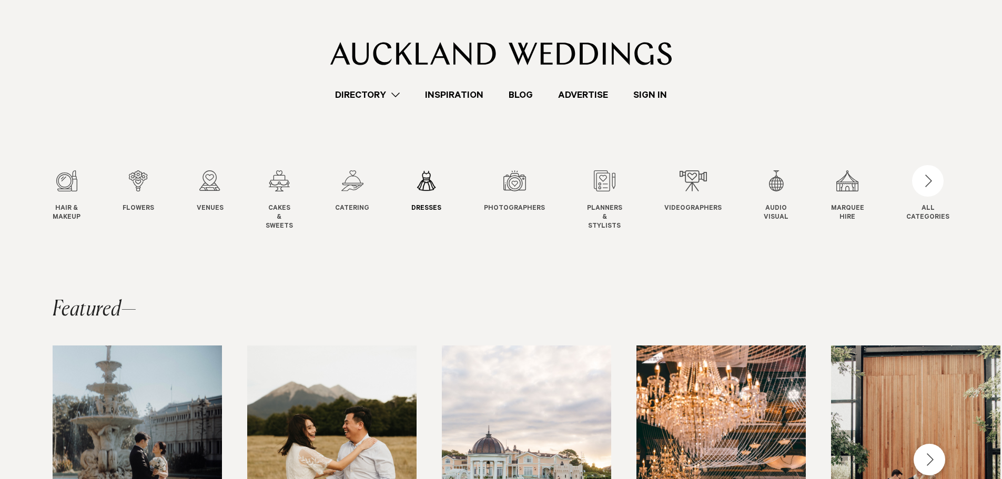
click at [431, 181] on div "6 / 12" at bounding box center [426, 180] width 30 height 21
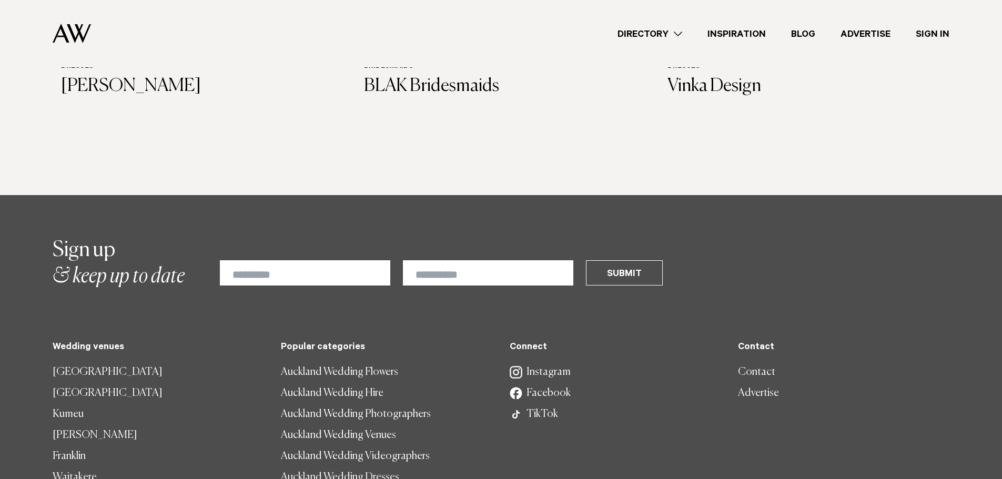
scroll to position [1210, 0]
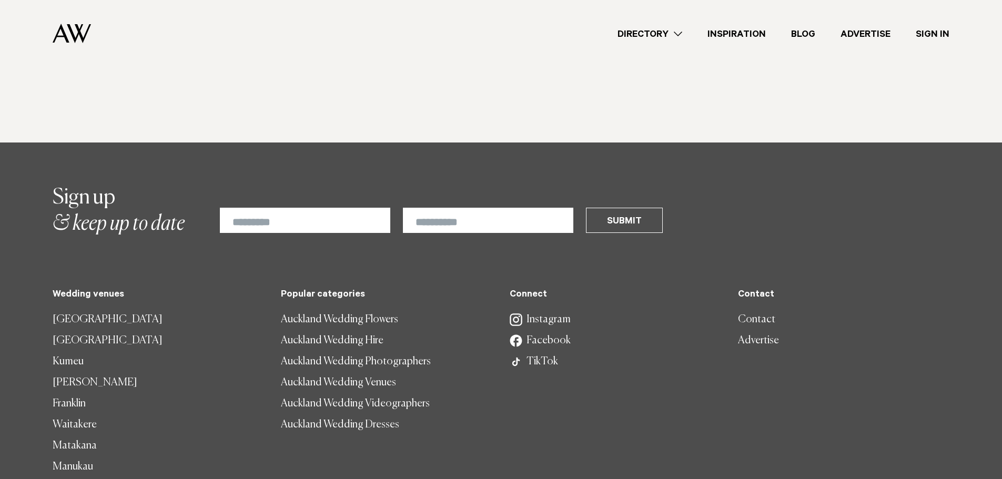
click at [745, 309] on link "Contact" at bounding box center [843, 319] width 211 height 21
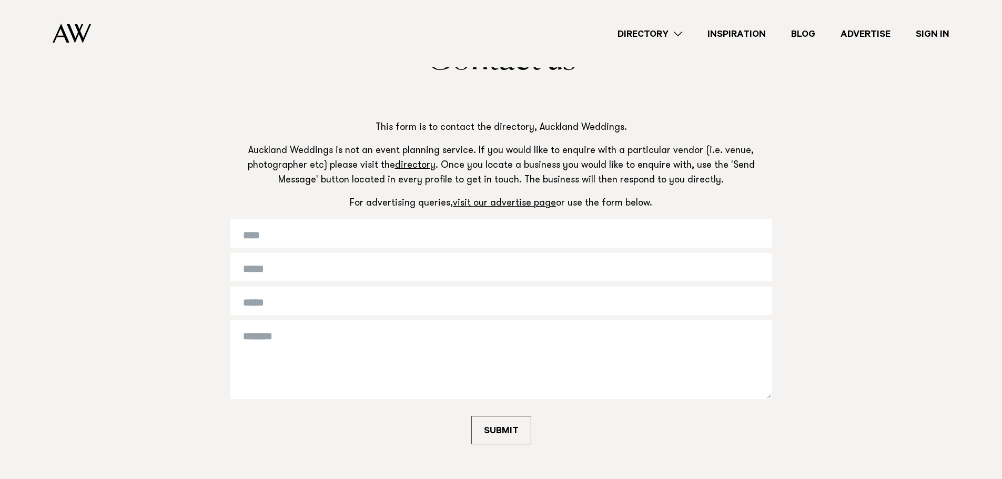
scroll to position [105, 0]
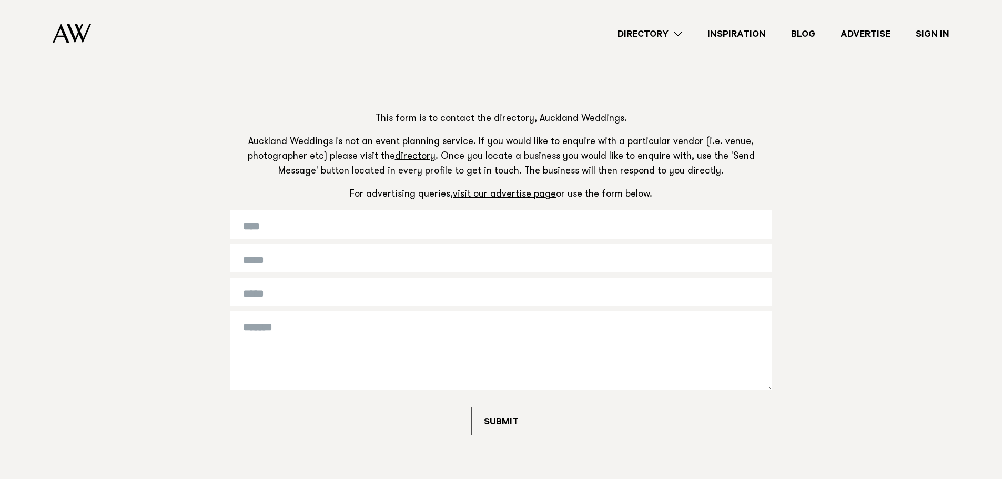
click at [410, 222] on input "text" at bounding box center [501, 224] width 542 height 28
type input "**********"
click at [308, 257] on input "**********" at bounding box center [501, 258] width 542 height 28
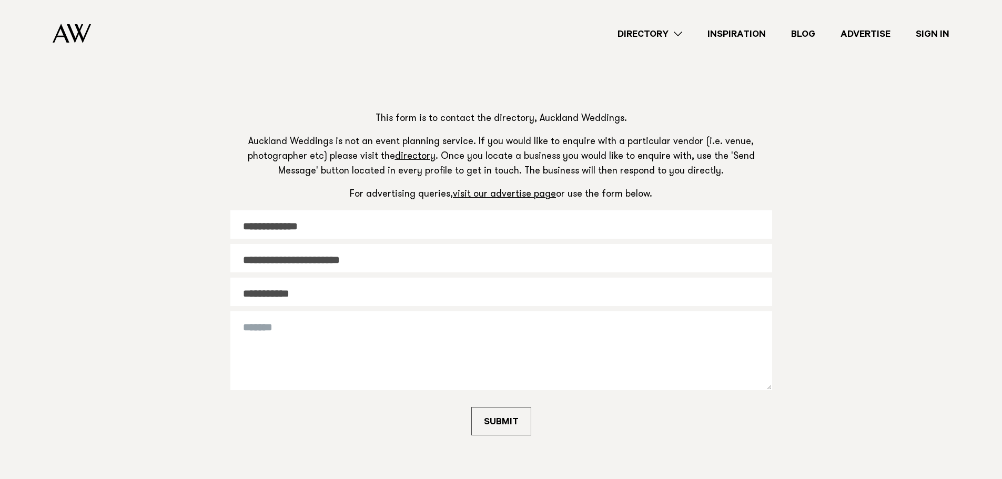
drag, startPoint x: 323, startPoint y: 257, endPoint x: 271, endPoint y: 258, distance: 51.6
click at [271, 258] on input "**********" at bounding box center [501, 258] width 542 height 28
type input "**********"
click at [283, 331] on textarea at bounding box center [501, 350] width 542 height 79
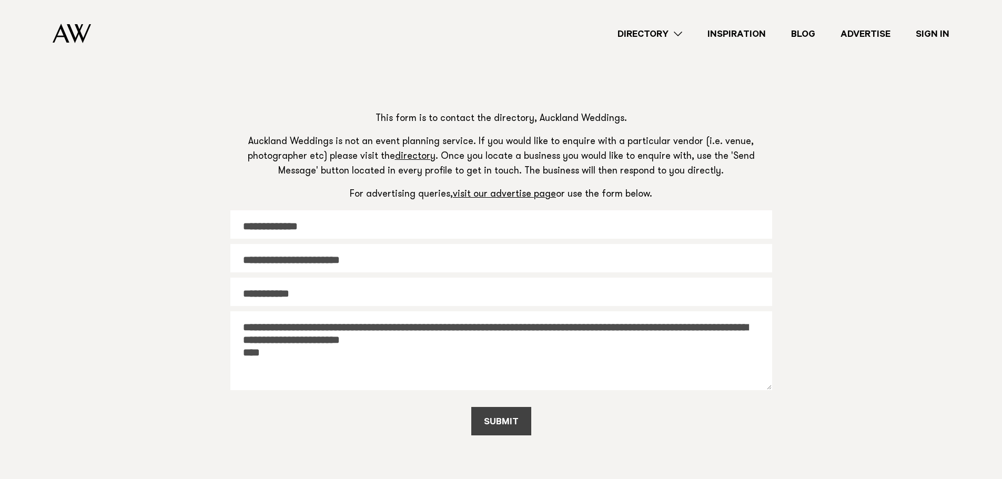
type textarea "**********"
click at [491, 424] on button "SUBMIT" at bounding box center [501, 421] width 60 height 28
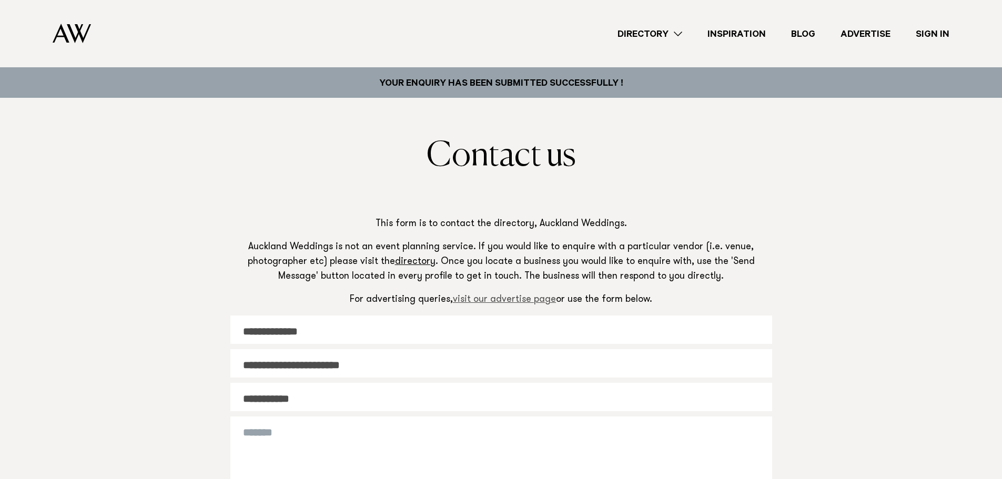
click at [491, 301] on link "visit our advertise page" at bounding box center [504, 299] width 103 height 9
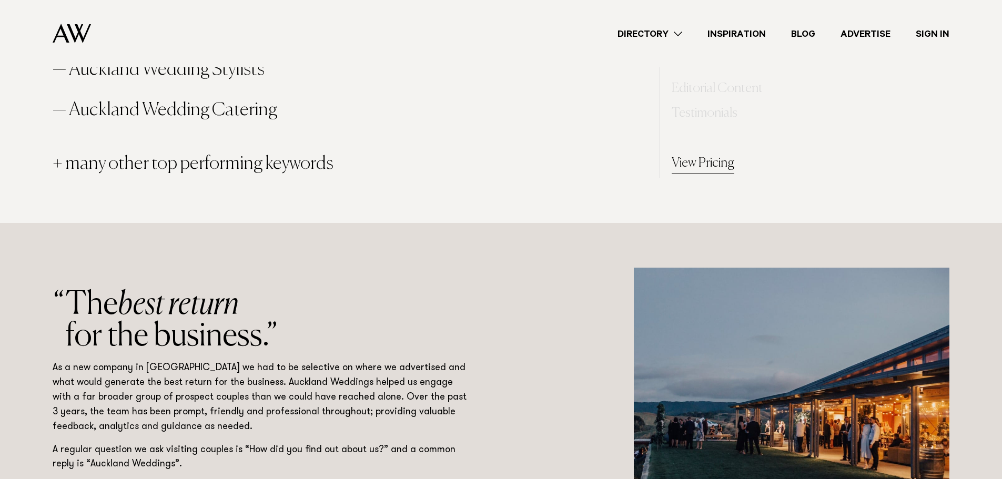
scroll to position [1210, 0]
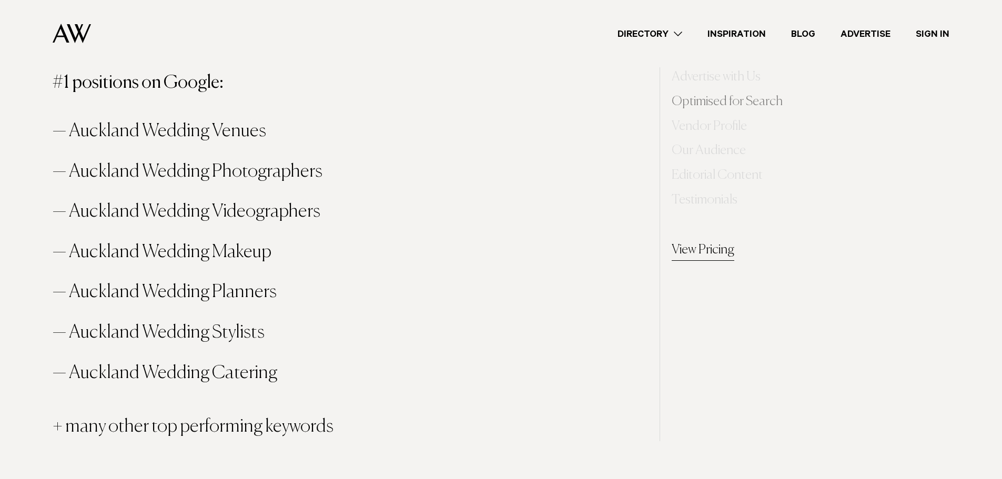
click at [689, 246] on link "View Pricing" at bounding box center [703, 250] width 63 height 21
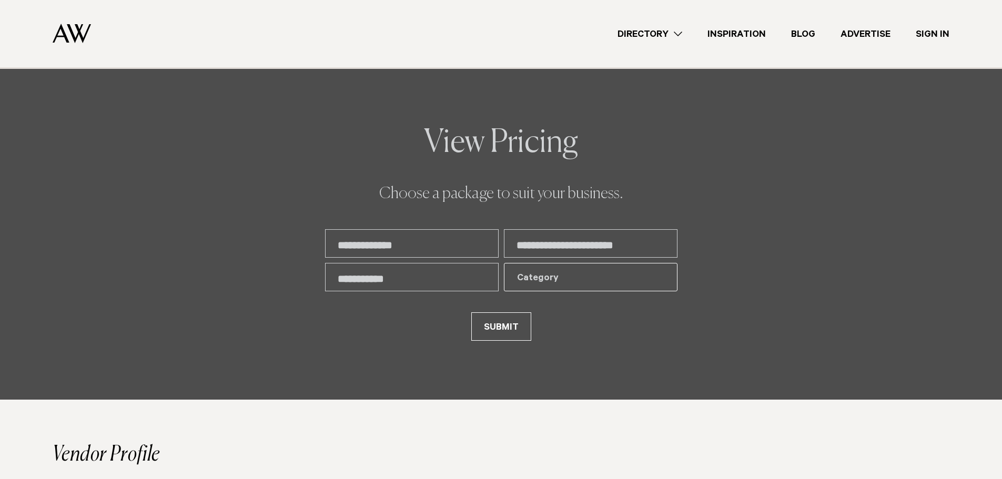
scroll to position [2265, 0]
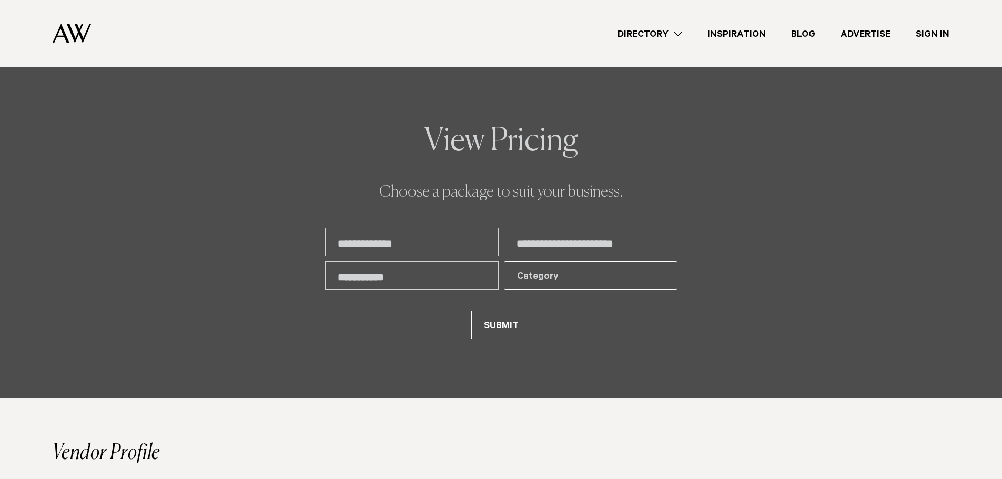
click at [540, 275] on div "Category" at bounding box center [584, 277] width 135 height 13
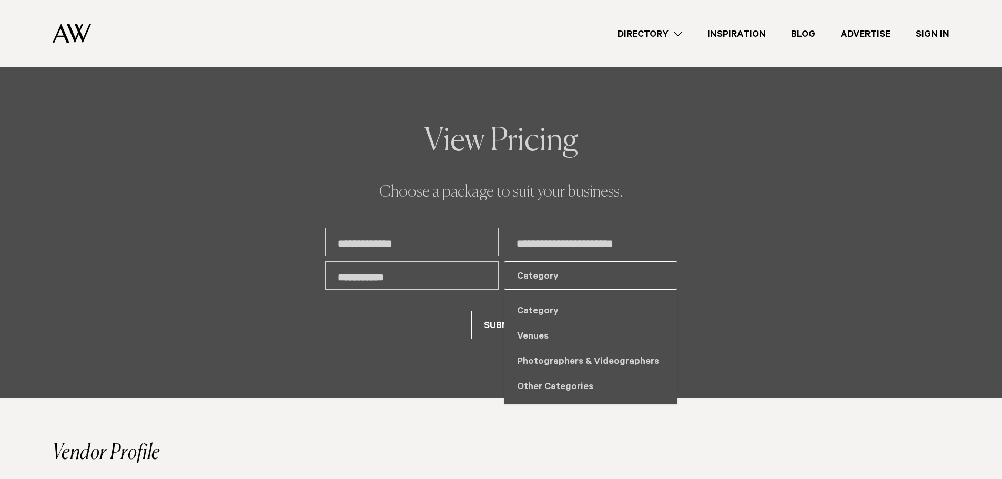
click at [719, 324] on div "**********" at bounding box center [500, 203] width 985 height 273
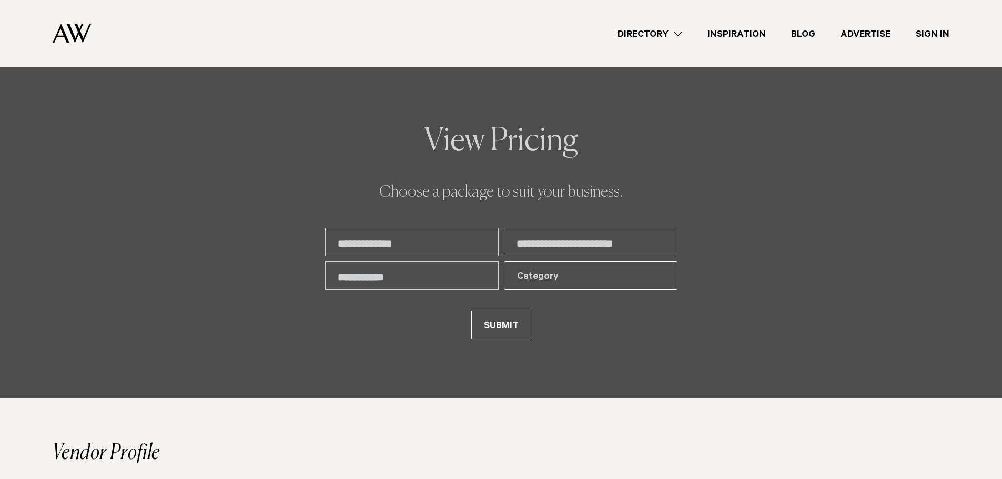
click at [552, 276] on div "Category" at bounding box center [584, 277] width 135 height 13
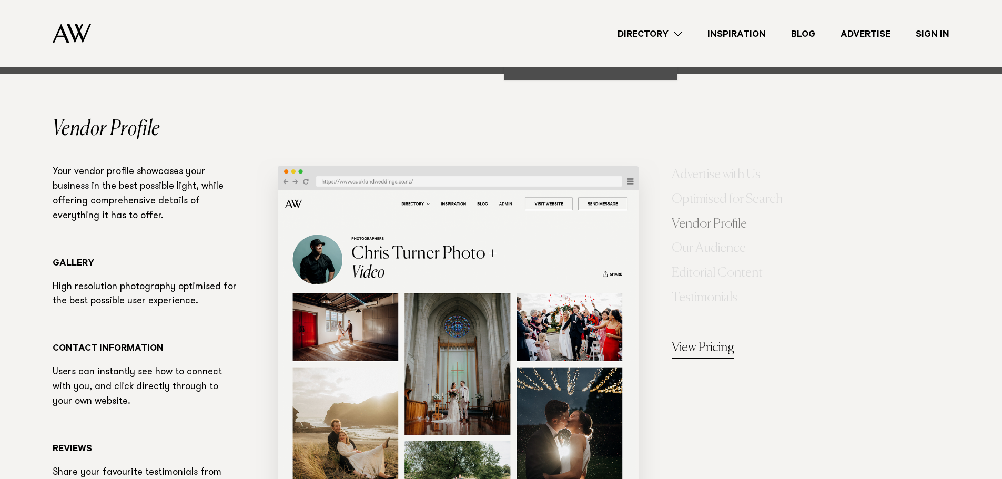
scroll to position [2625, 0]
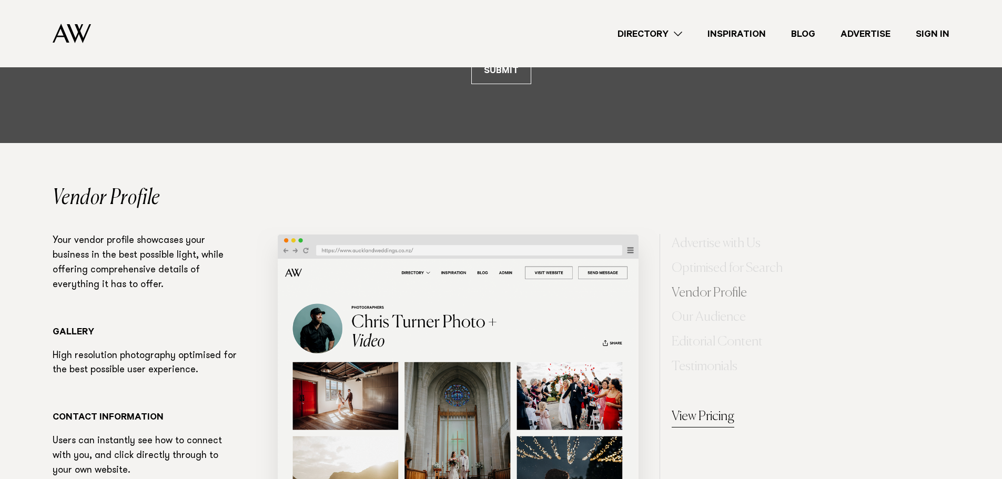
click at [679, 420] on link "View Pricing" at bounding box center [703, 417] width 63 height 21
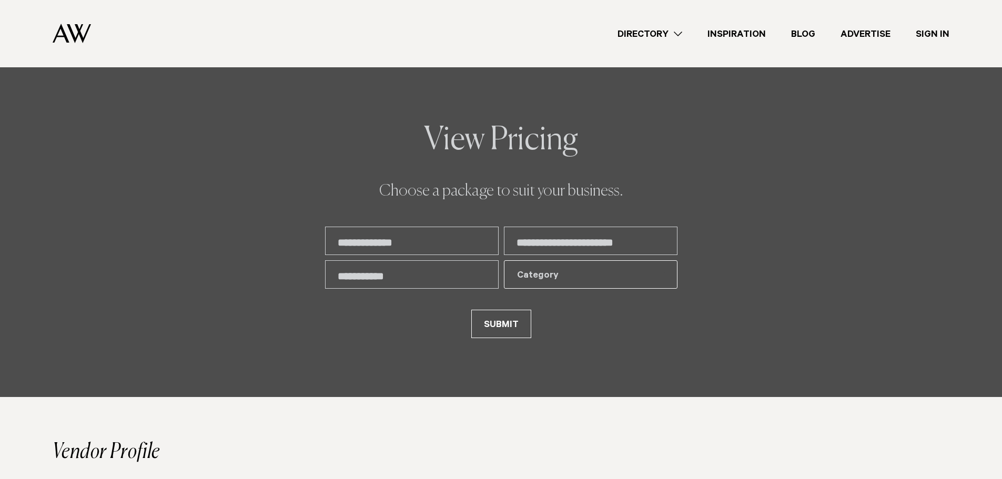
scroll to position [2265, 0]
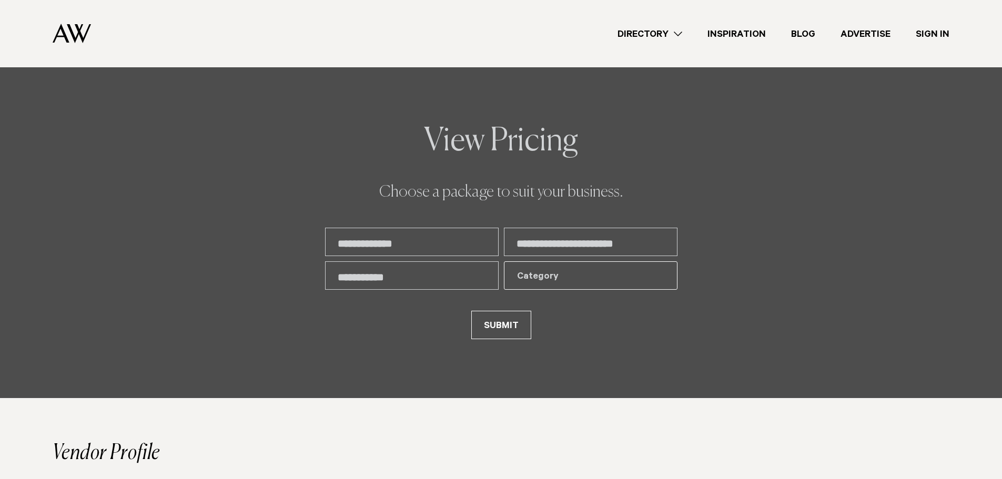
click at [550, 273] on div "Category" at bounding box center [584, 277] width 135 height 13
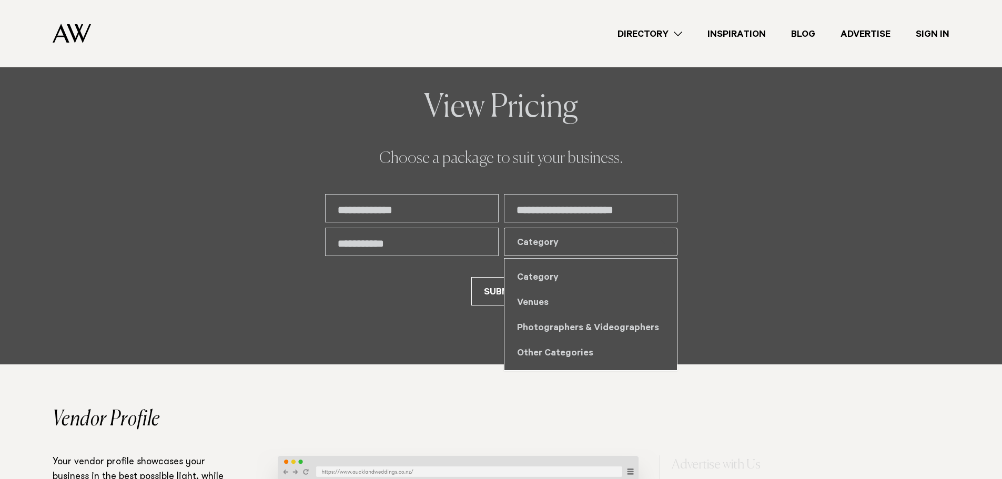
scroll to position [2317, 0]
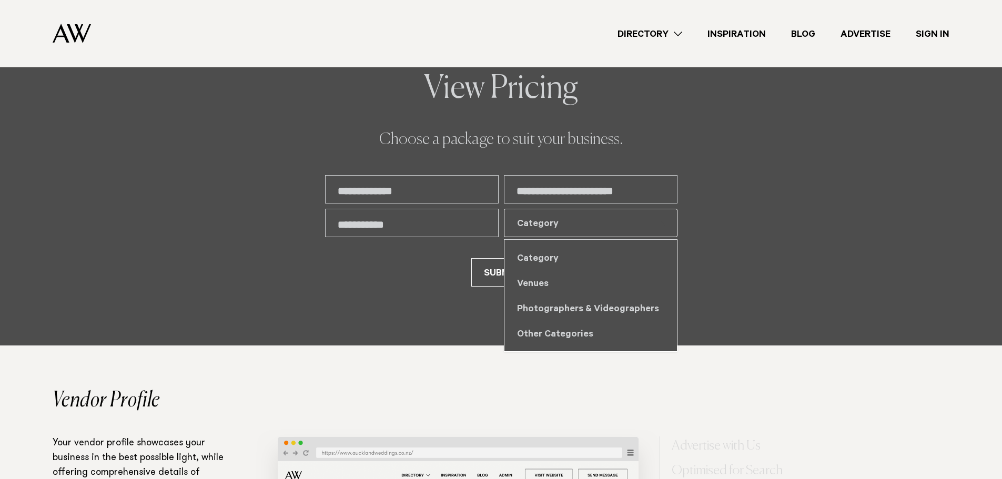
click at [572, 332] on div "Other Categories" at bounding box center [591, 333] width 173 height 25
select select "*"
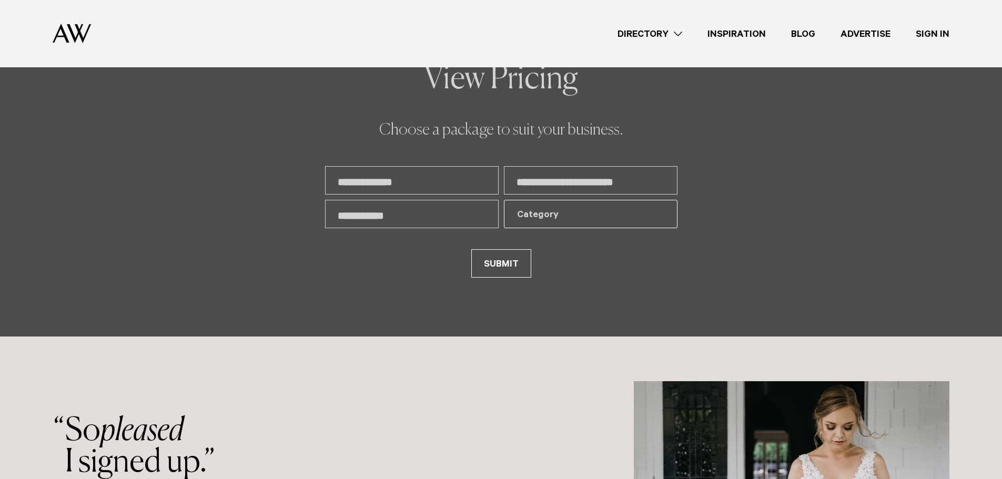
scroll to position [5579, 0]
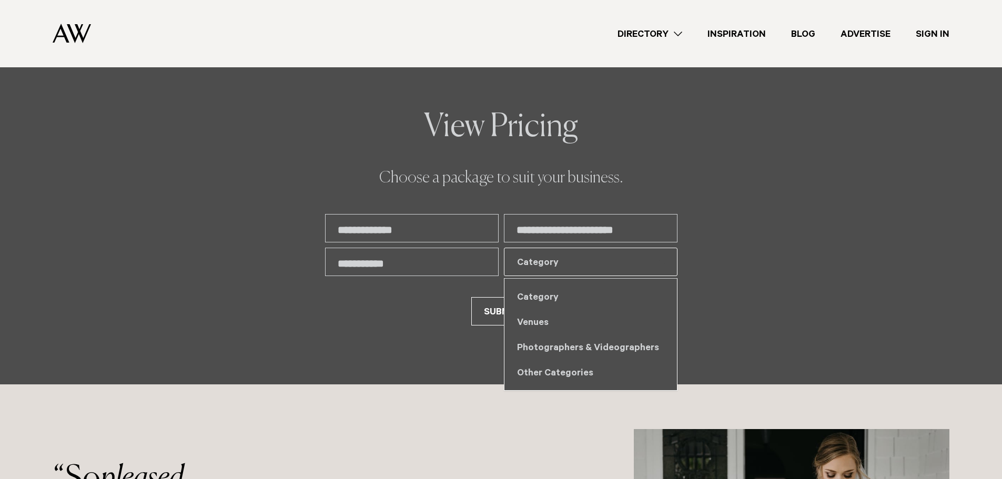
click at [545, 299] on div "Category" at bounding box center [591, 296] width 173 height 25
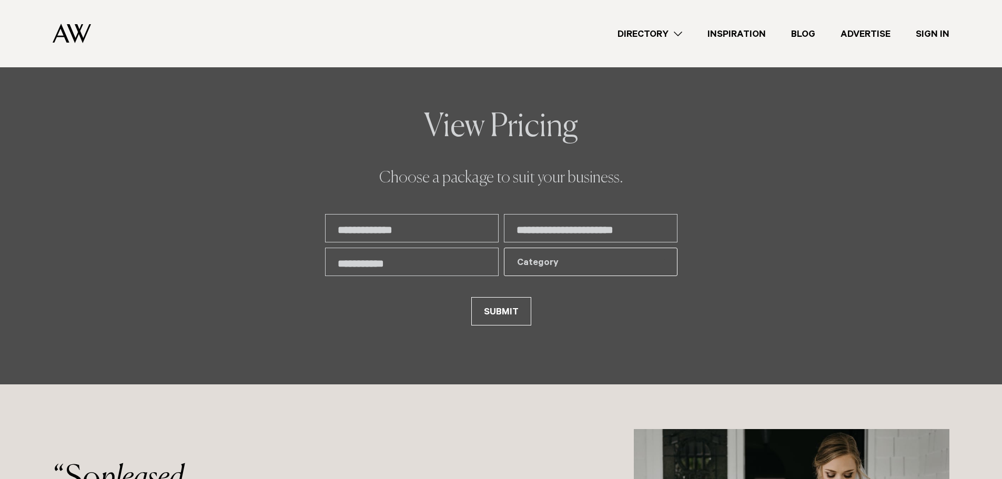
click at [538, 266] on div "Category" at bounding box center [584, 263] width 135 height 13
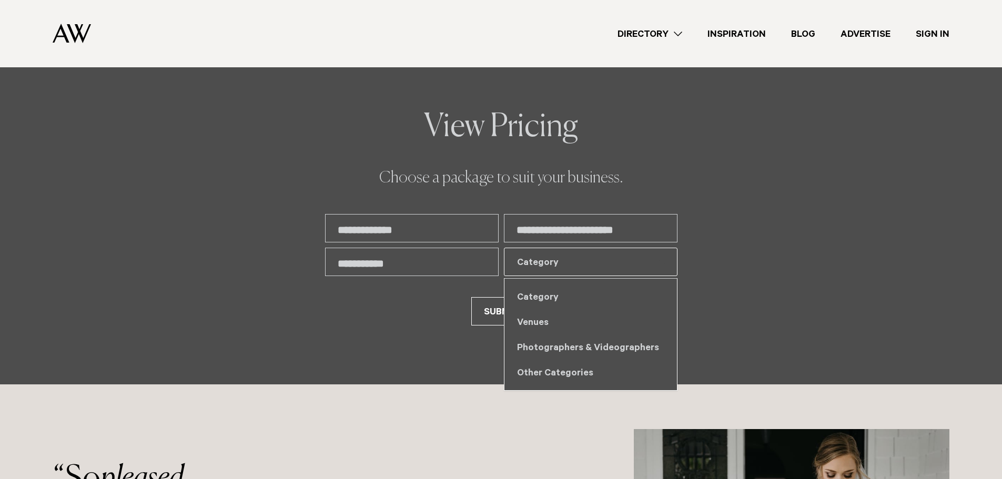
click at [556, 367] on div "Other Categories" at bounding box center [591, 372] width 173 height 25
select select "*"
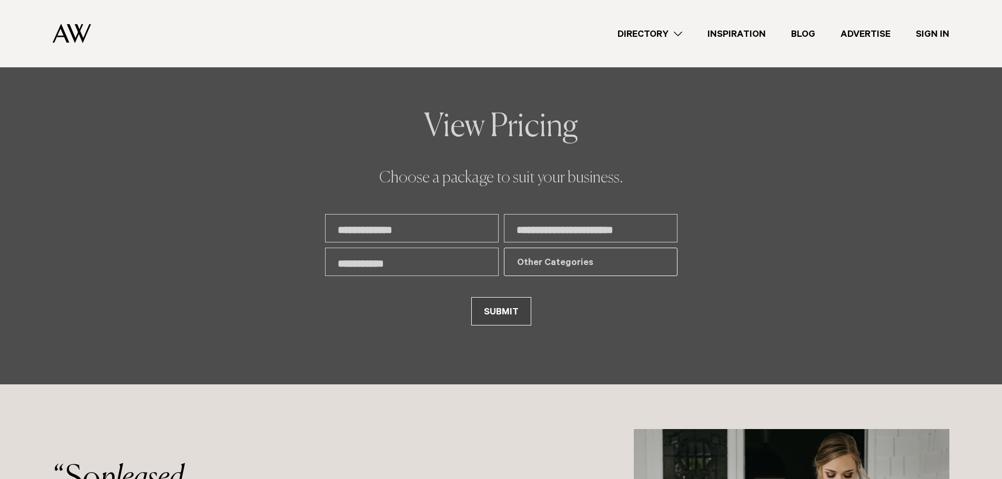
click at [509, 307] on button "SUBMIT" at bounding box center [501, 311] width 60 height 28
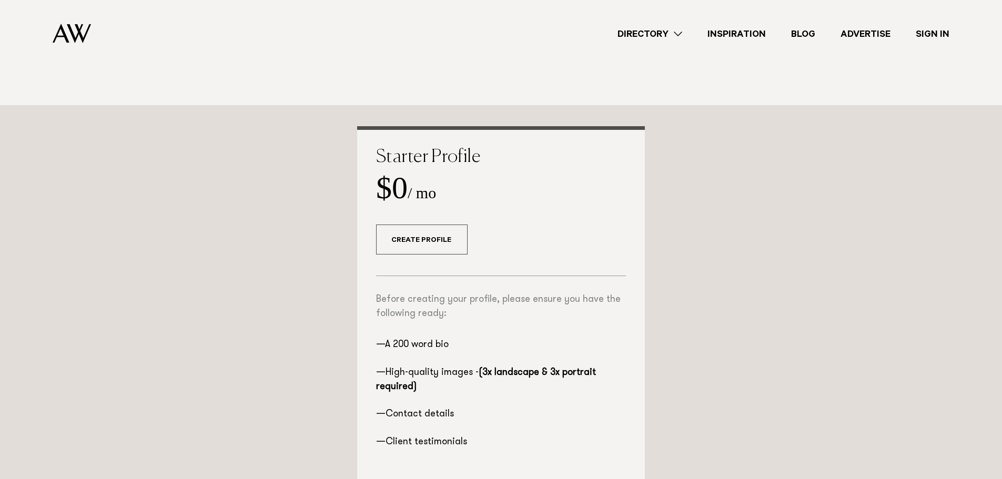
scroll to position [210, 0]
